Goal: Check status: Check status

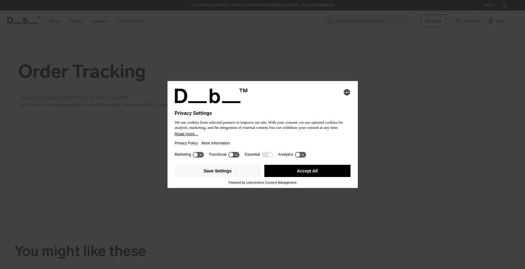
drag, startPoint x: 298, startPoint y: 172, endPoint x: 294, endPoint y: 171, distance: 4.1
click at [297, 172] on button "Accept All" at bounding box center [307, 171] width 86 height 12
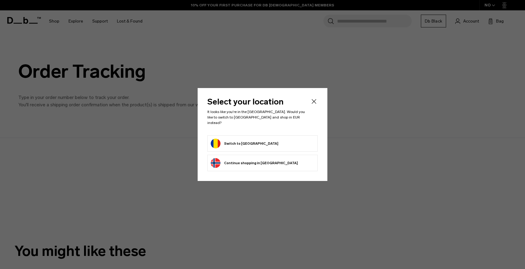
click at [235, 141] on button "Switch to Romania" at bounding box center [245, 144] width 68 height 10
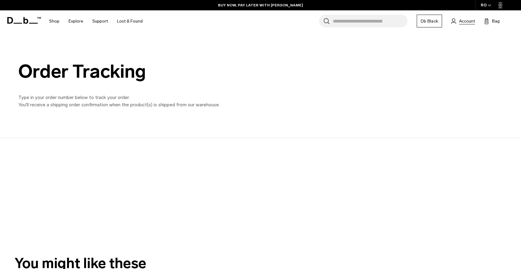
click at [465, 21] on span "Account" at bounding box center [467, 21] width 16 height 6
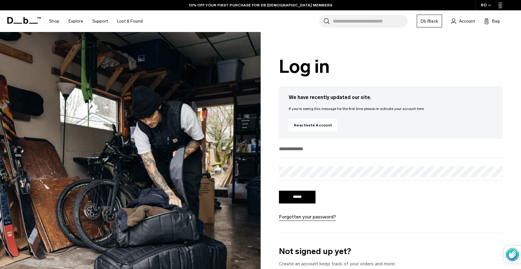
type input "**********"
click at [297, 198] on input "******" at bounding box center [297, 197] width 37 height 13
click at [298, 198] on input "******" at bounding box center [297, 197] width 37 height 13
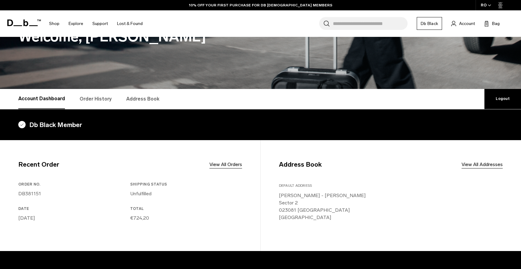
scroll to position [57, 0]
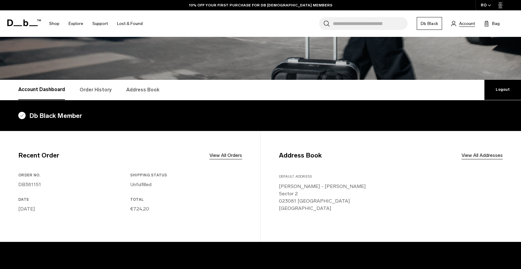
click at [464, 24] on span "Account" at bounding box center [467, 23] width 16 height 6
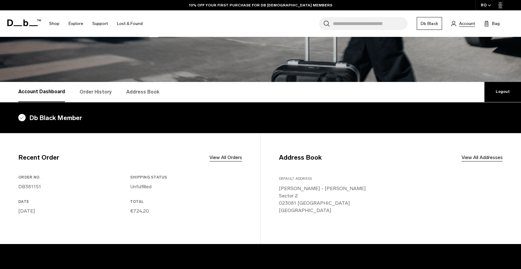
scroll to position [55, 0]
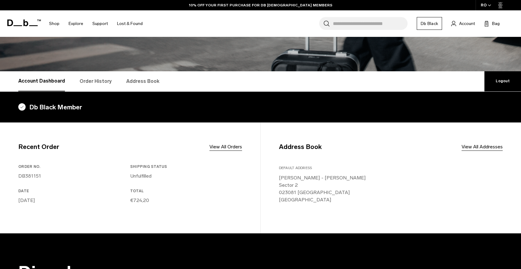
scroll to position [67, 0]
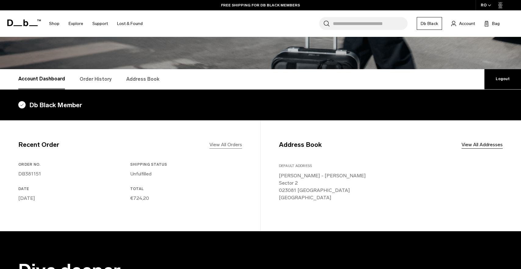
click at [226, 146] on link "View All Orders" at bounding box center [225, 144] width 33 height 7
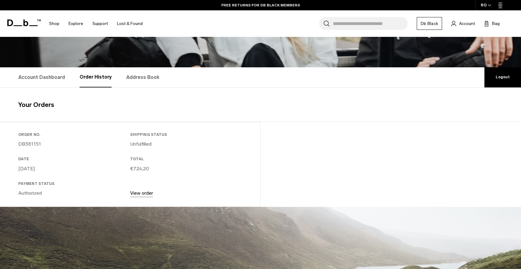
scroll to position [69, 0]
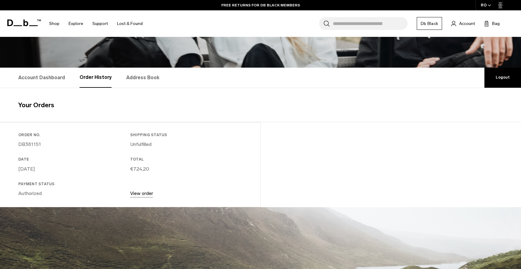
drag, startPoint x: 40, startPoint y: 144, endPoint x: 27, endPoint y: 143, distance: 12.2
click at [20, 144] on link "DB381151" at bounding box center [29, 144] width 23 height 6
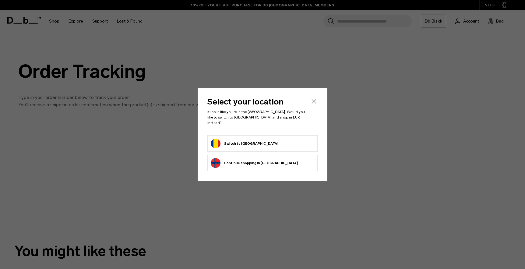
click at [235, 139] on button "Switch to Romania" at bounding box center [245, 144] width 68 height 10
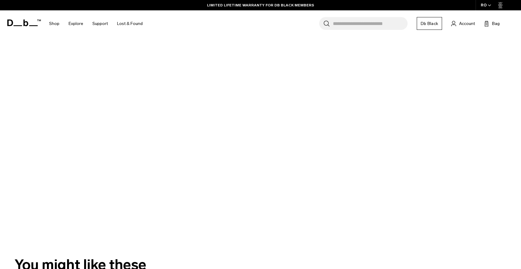
scroll to position [102, 0]
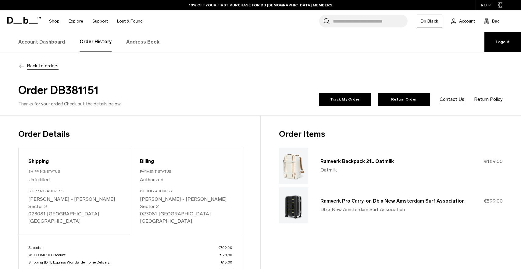
click at [18, 146] on div "Order Details Shipping Shipping Status Unfulfilled Shipping Address [PERSON_NAM…" at bounding box center [130, 219] width 260 height 182
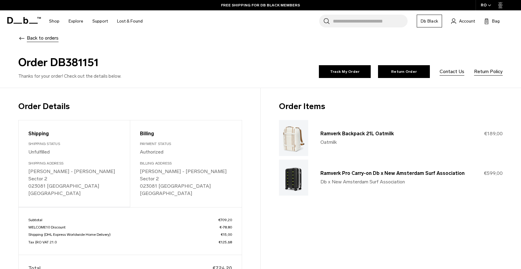
scroll to position [29, 0]
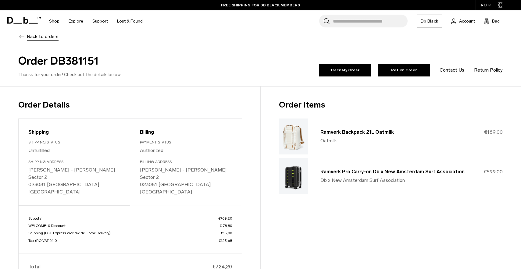
drag, startPoint x: 99, startPoint y: 60, endPoint x: 52, endPoint y: 58, distance: 46.9
click at [52, 58] on h2 "Order DB381151" at bounding box center [138, 61] width 240 height 16
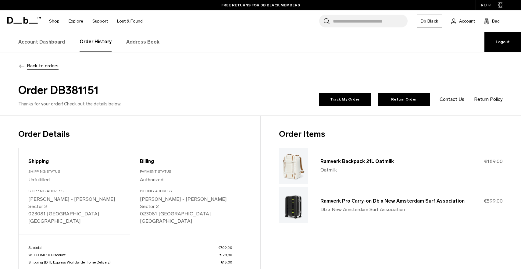
scroll to position [0, 0]
drag, startPoint x: 52, startPoint y: 89, endPoint x: 98, endPoint y: 91, distance: 45.8
click at [98, 91] on h2 "Order DB381151" at bounding box center [138, 90] width 240 height 16
drag, startPoint x: 53, startPoint y: 89, endPoint x: 98, endPoint y: 92, distance: 45.2
click at [98, 92] on h2 "Order DB381151" at bounding box center [138, 90] width 240 height 16
